Goal: Find specific page/section: Find specific page/section

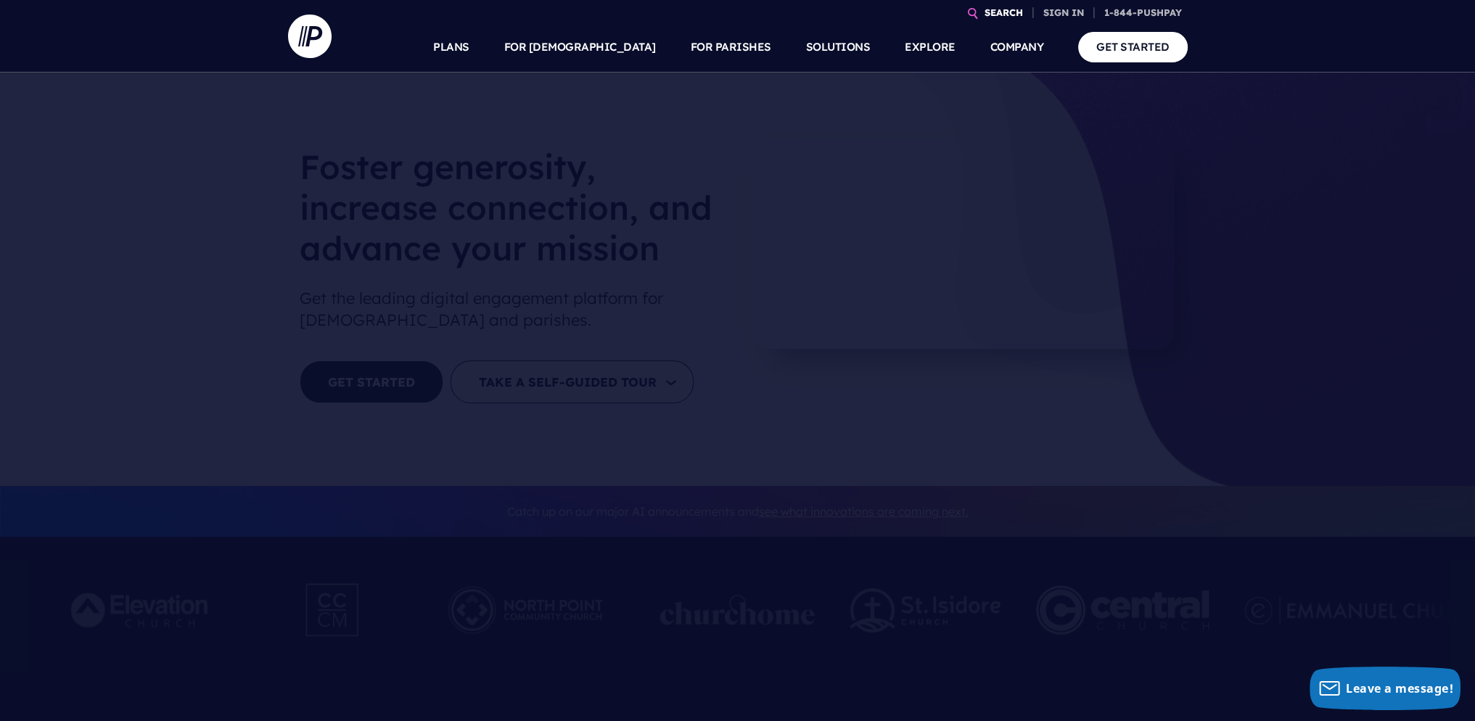
click at [986, 14] on link "SEARCH" at bounding box center [1003, 12] width 50 height 25
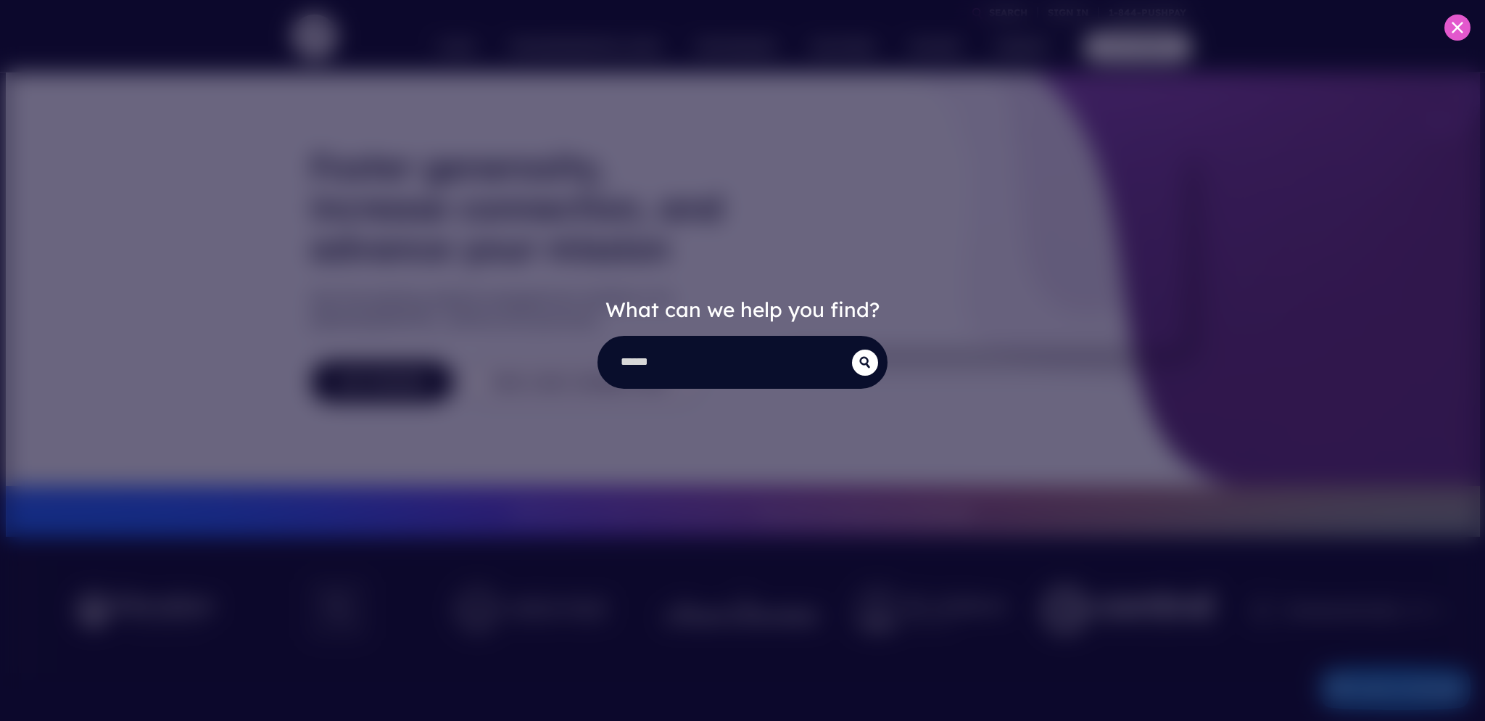
click at [1474, 36] on div "What can we help you find?" at bounding box center [742, 360] width 1485 height 721
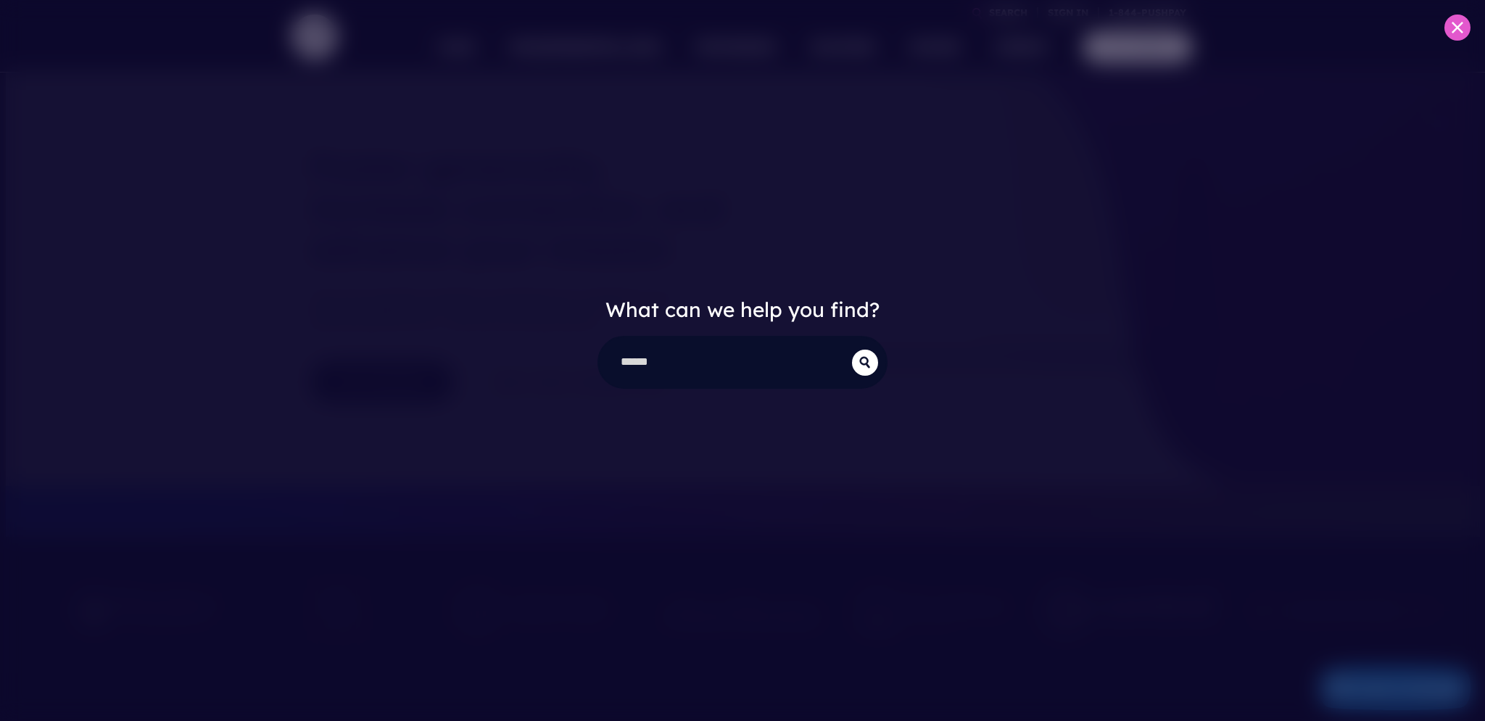
drag, startPoint x: 1465, startPoint y: 28, endPoint x: 1414, endPoint y: 23, distance: 51.7
click at [1465, 28] on button at bounding box center [1458, 28] width 26 height 26
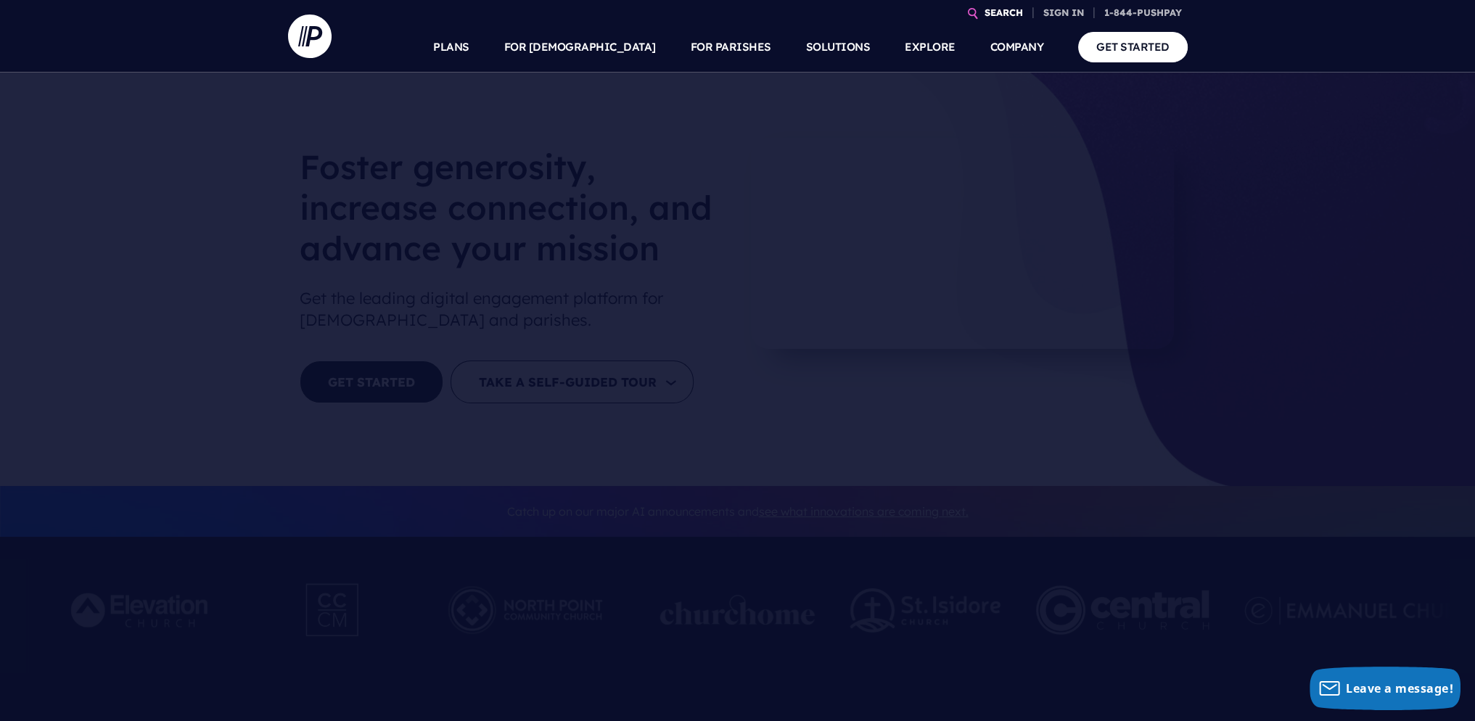
click at [995, 17] on link "SEARCH" at bounding box center [1003, 12] width 50 height 25
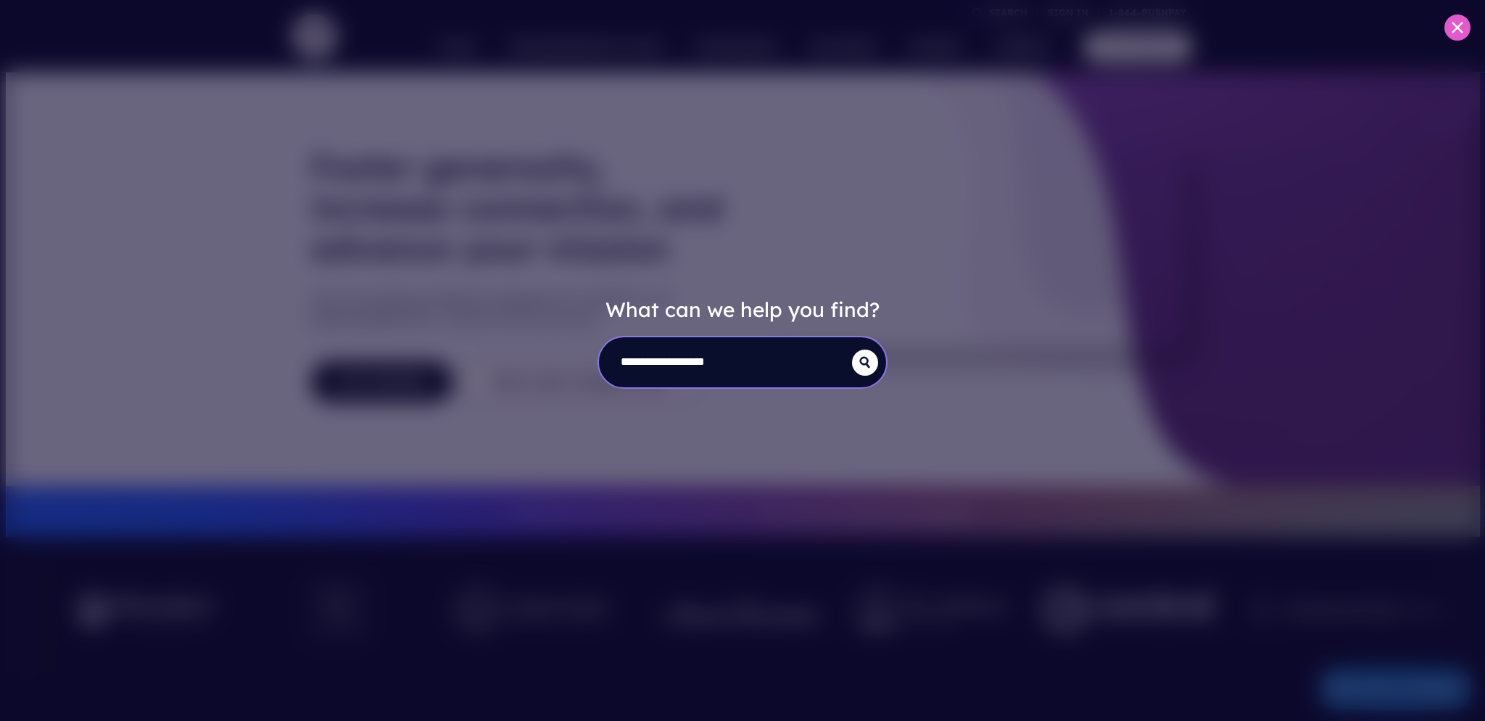
type input "**********"
click at [852, 350] on button "submit" at bounding box center [865, 363] width 26 height 26
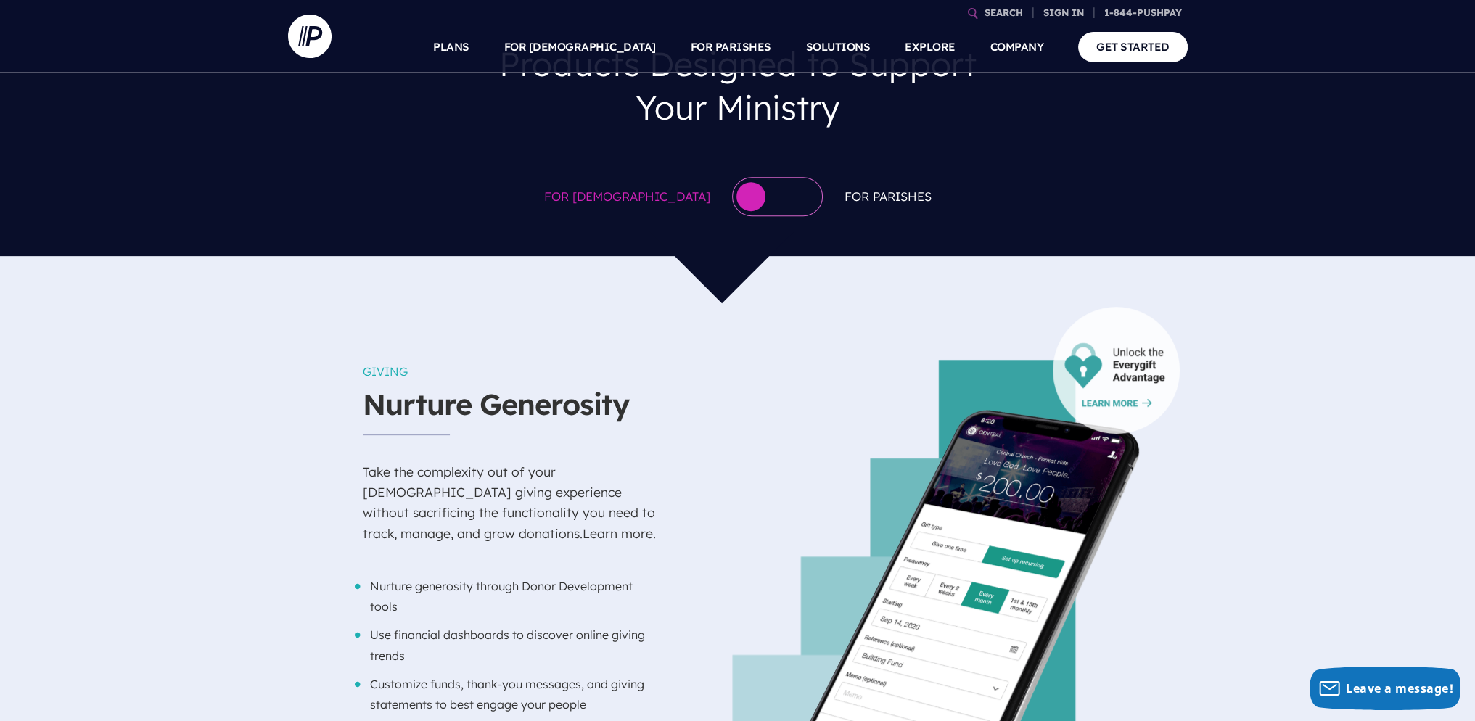
scroll to position [725, 0]
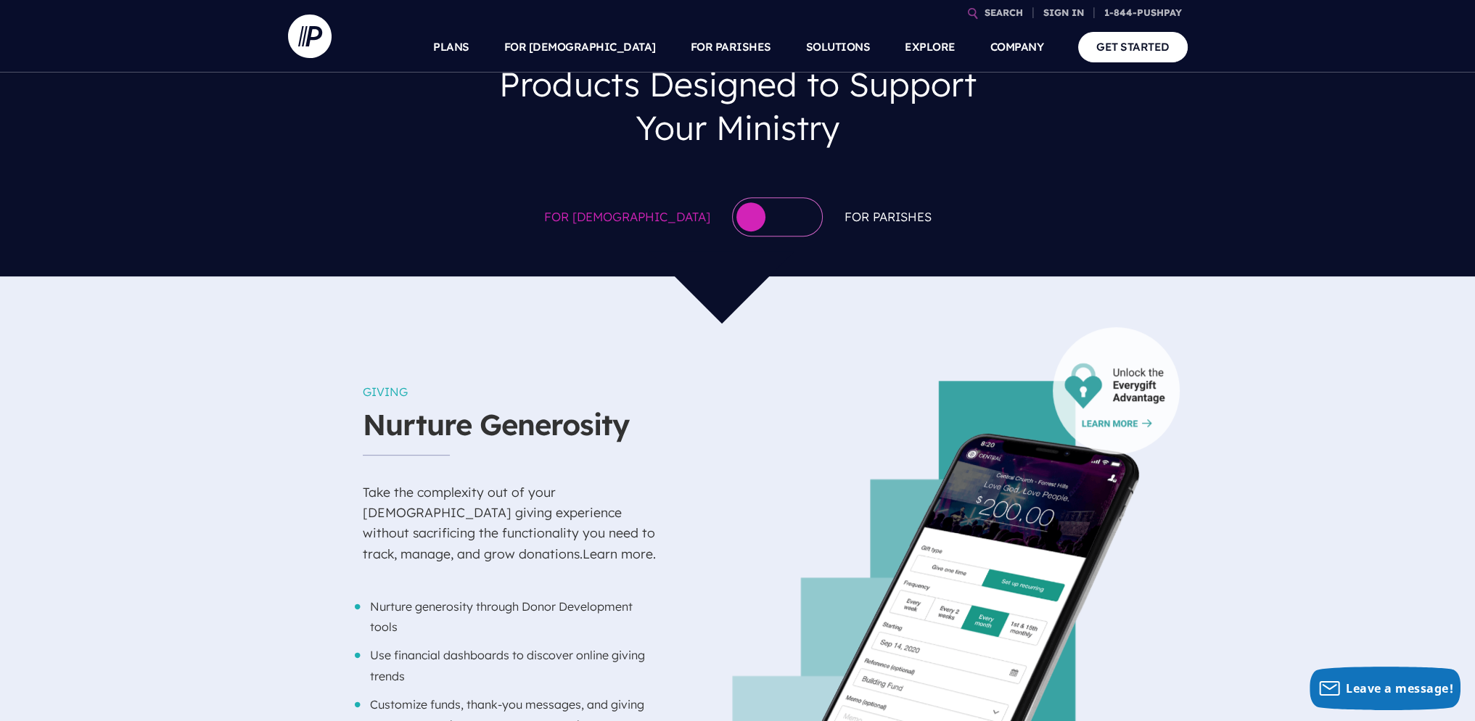
drag, startPoint x: 619, startPoint y: 199, endPoint x: 634, endPoint y: 219, distance: 24.8
click at [618, 200] on div "For Churches For Parishes" at bounding box center [737, 217] width 1475 height 68
click at [635, 219] on span "For [DEMOGRAPHIC_DATA]" at bounding box center [627, 217] width 166 height 22
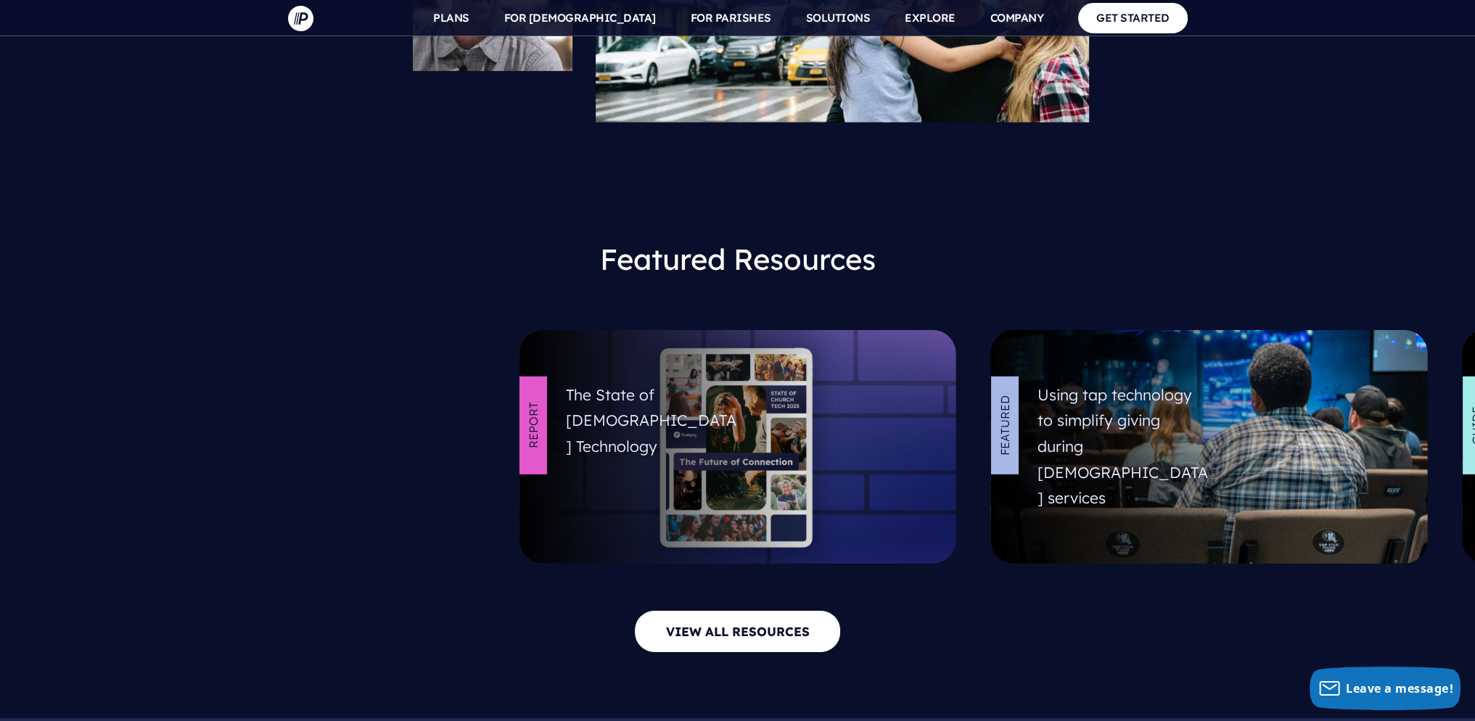
scroll to position [6745, 0]
